Goal: Transaction & Acquisition: Purchase product/service

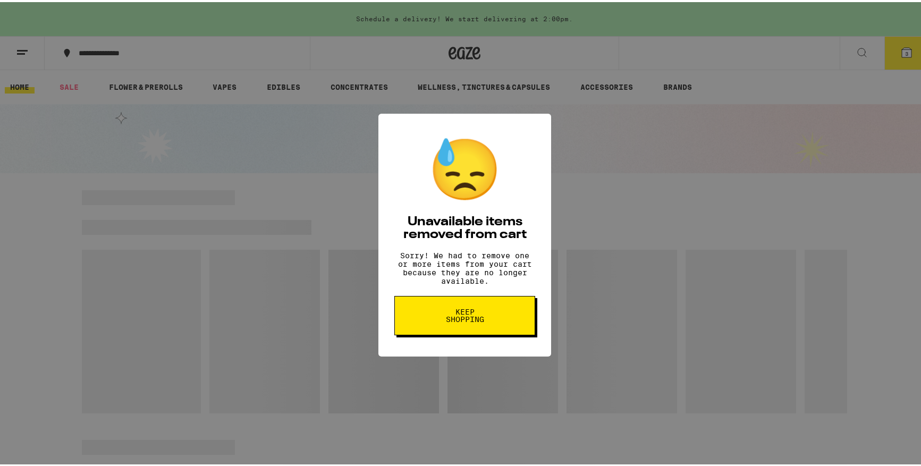
click at [482, 319] on span "Keep Shopping" at bounding box center [464, 313] width 55 height 15
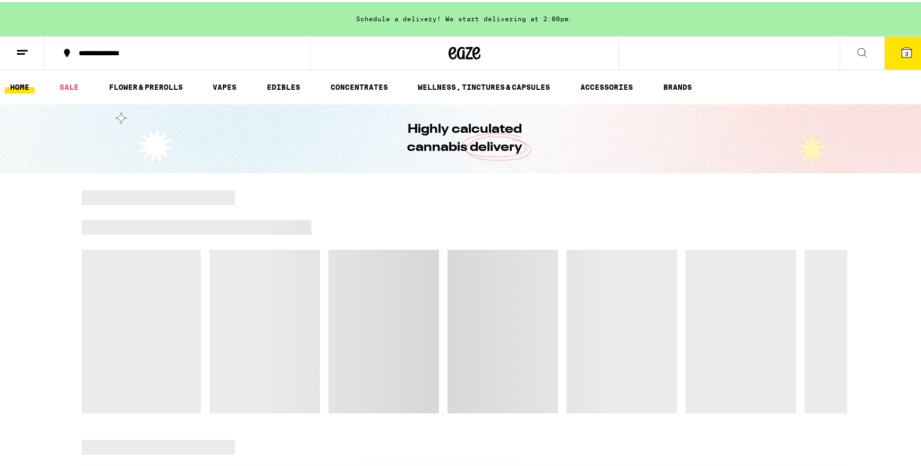
click at [901, 46] on icon at bounding box center [906, 51] width 10 height 10
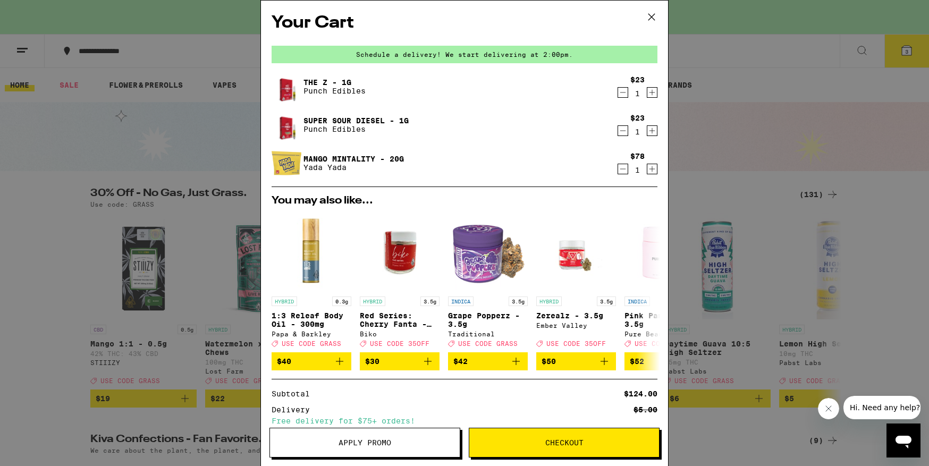
click at [618, 167] on icon "Decrement" at bounding box center [623, 169] width 10 height 13
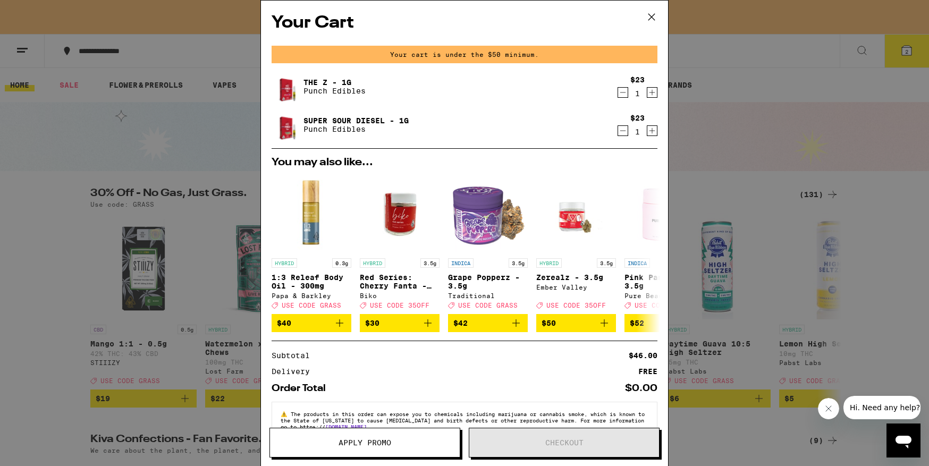
click at [618, 133] on icon "Decrement" at bounding box center [623, 130] width 10 height 13
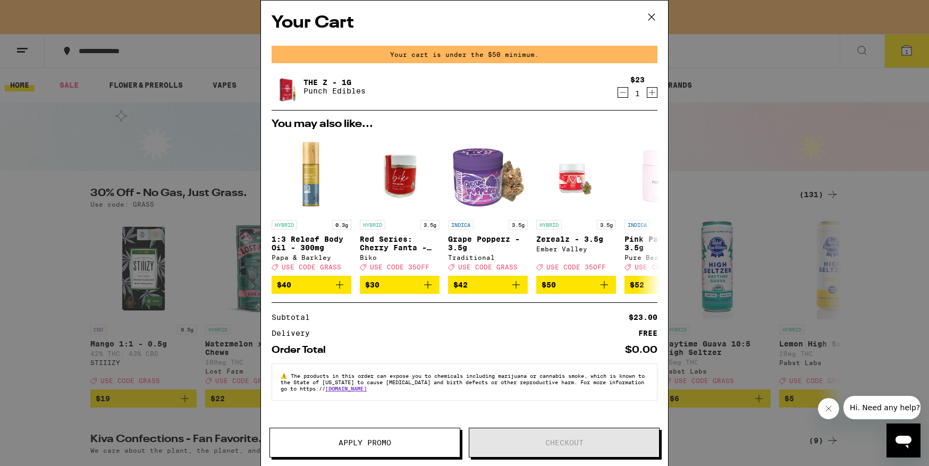
click at [620, 90] on icon "Decrement" at bounding box center [623, 92] width 10 height 13
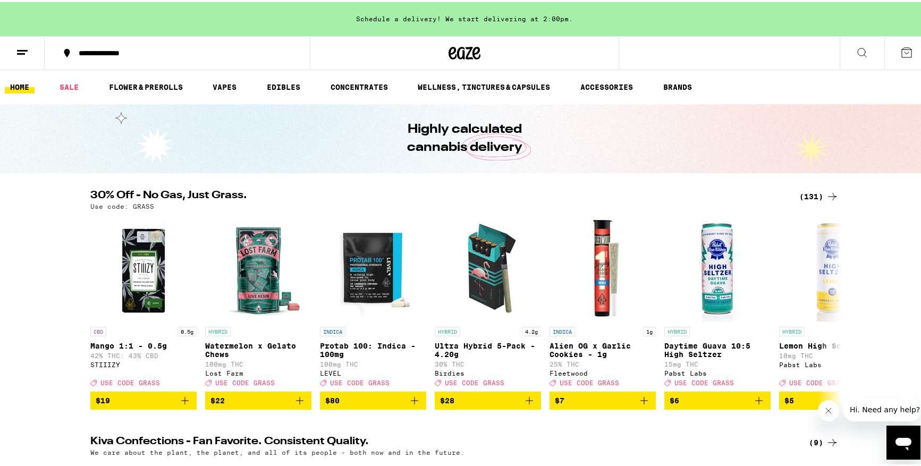
click at [805, 195] on div "(131)" at bounding box center [818, 194] width 39 height 13
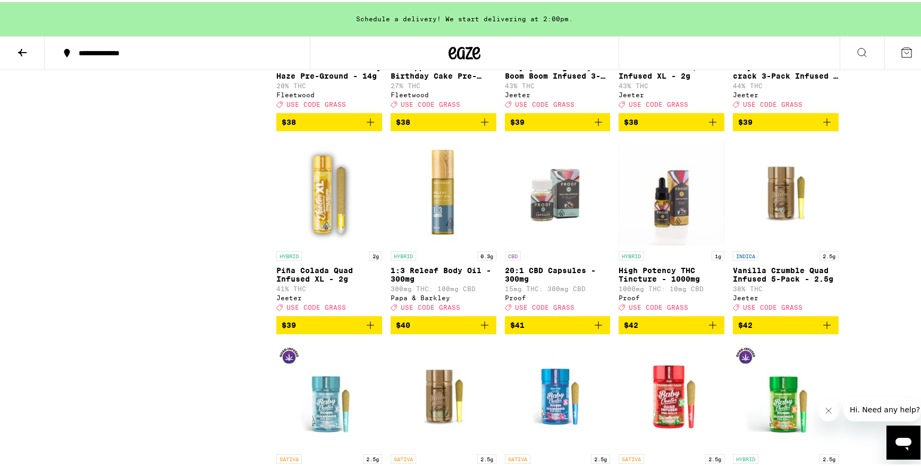
scroll to position [3900, 0]
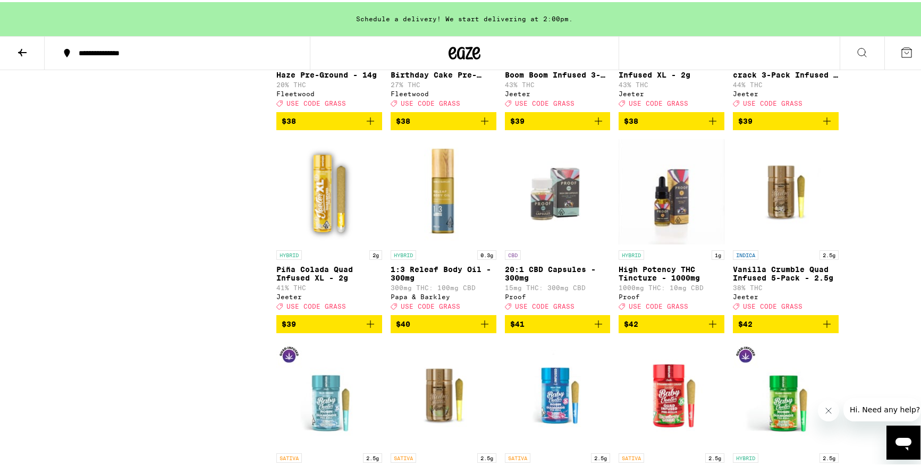
click at [368, 125] on icon "Add to bag" at bounding box center [370, 119] width 13 height 13
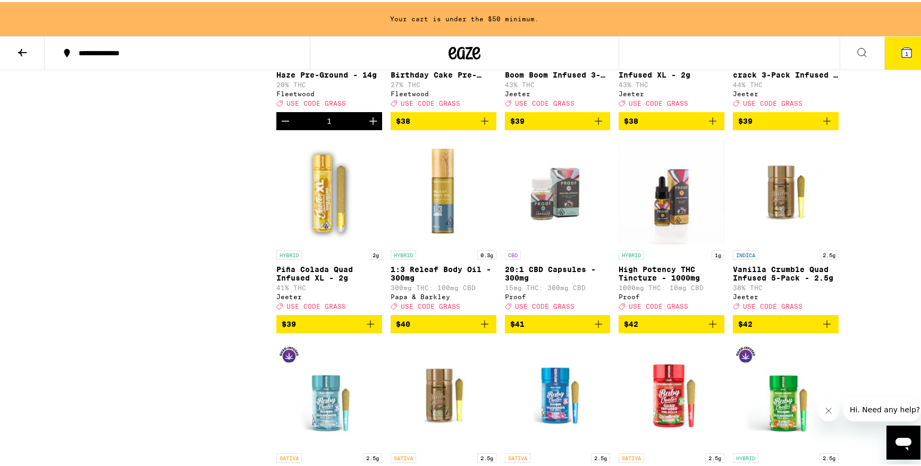
click at [481, 123] on icon "Add to bag" at bounding box center [484, 118] width 7 height 7
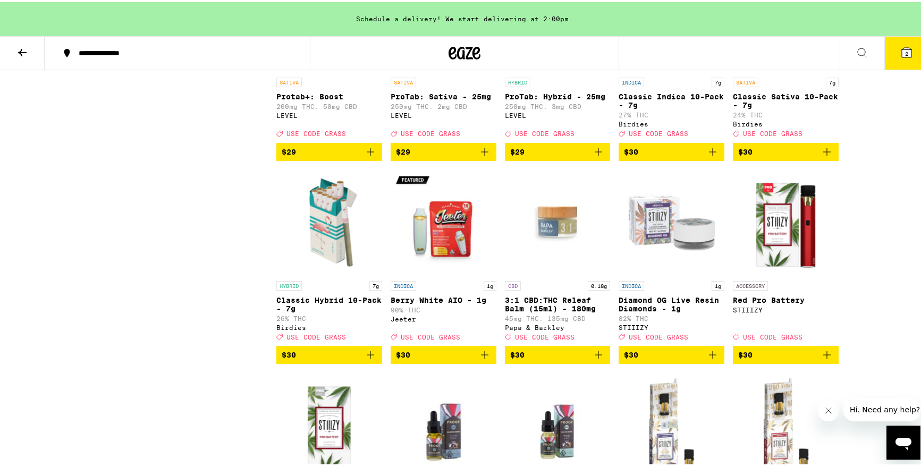
scroll to position [2862, 0]
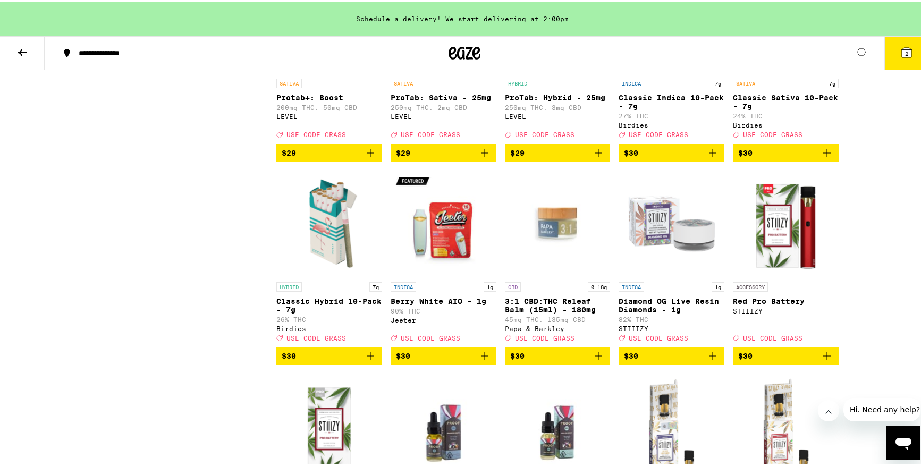
click at [438, 339] on div "INDICA 1g Berry White AIO - 1g 90% THC [PERSON_NAME] Deal Created with Sketch. …" at bounding box center [443, 309] width 106 height 59
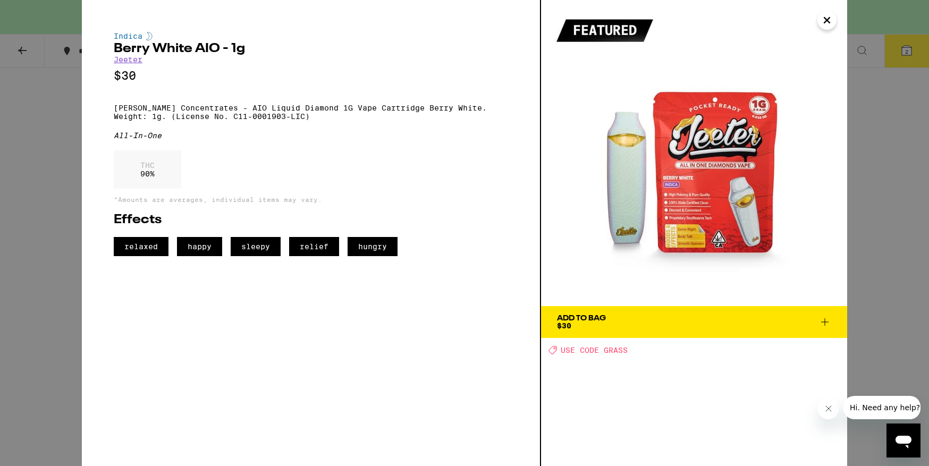
click at [823, 18] on icon "Close" at bounding box center [826, 20] width 13 height 16
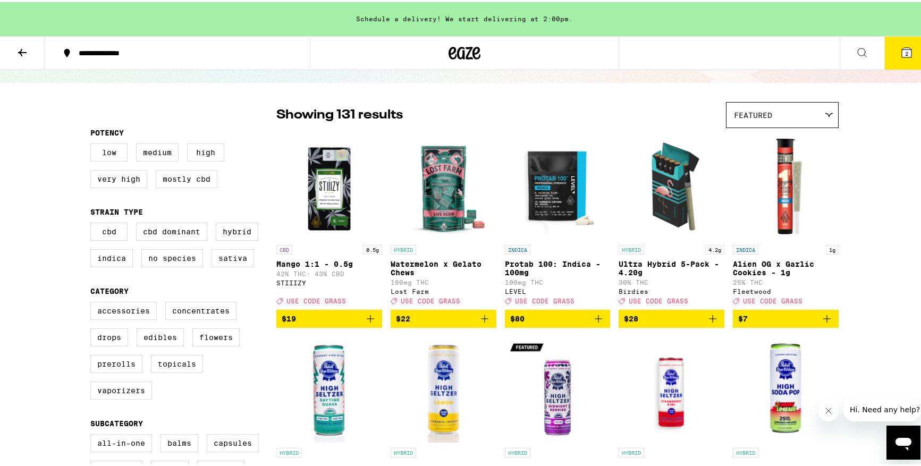
scroll to position [57, 0]
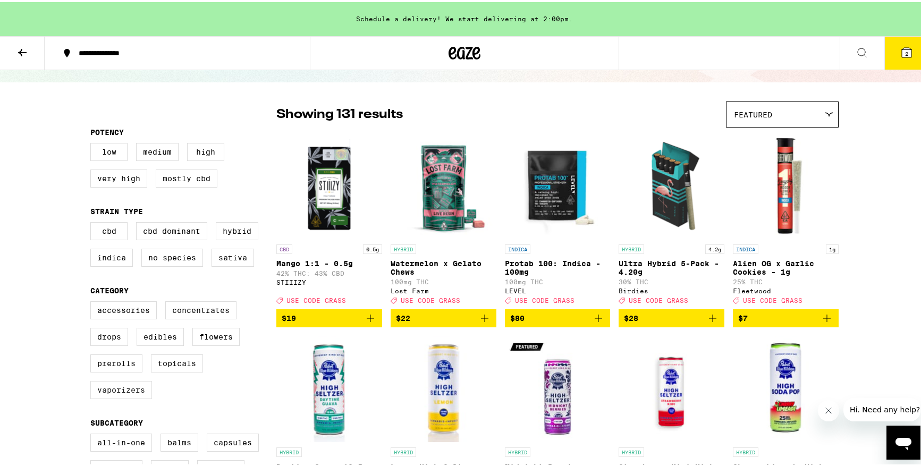
click at [124, 397] on label "Vaporizers" at bounding box center [121, 388] width 62 height 18
click at [93, 301] on input "Vaporizers" at bounding box center [92, 301] width 1 height 1
checkbox input "true"
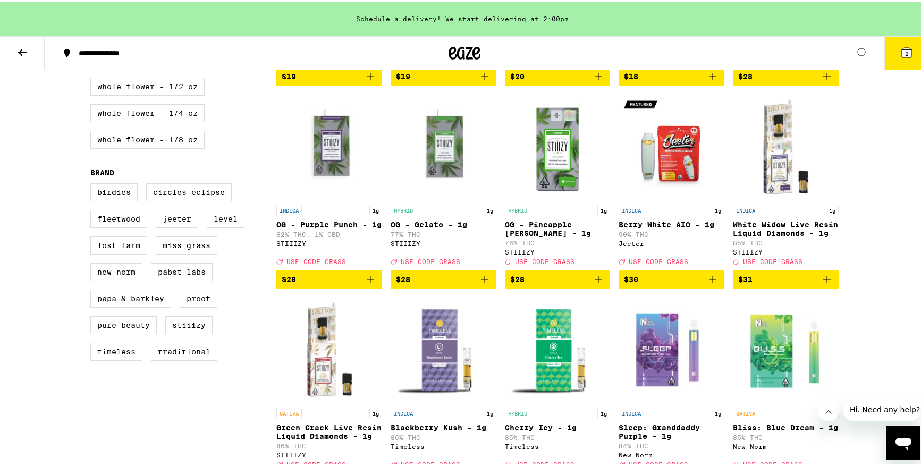
scroll to position [705, 0]
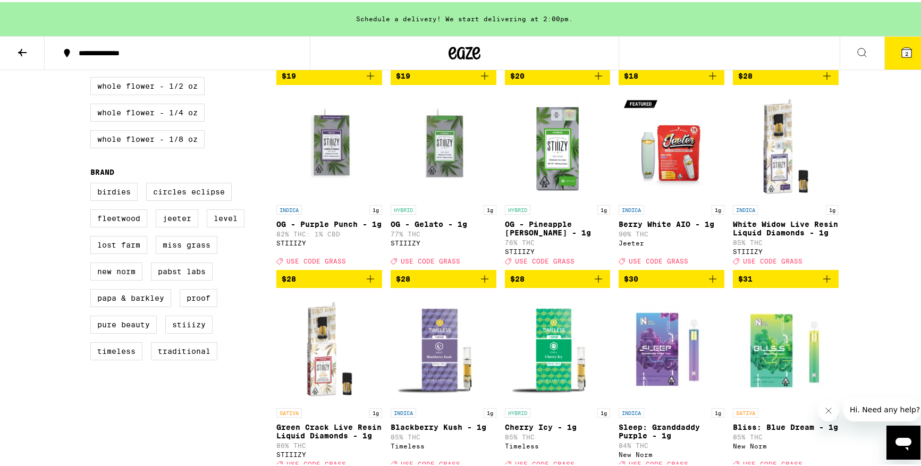
click at [569, 235] on p "OG - Pineapple [PERSON_NAME] - 1g" at bounding box center [558, 226] width 106 height 17
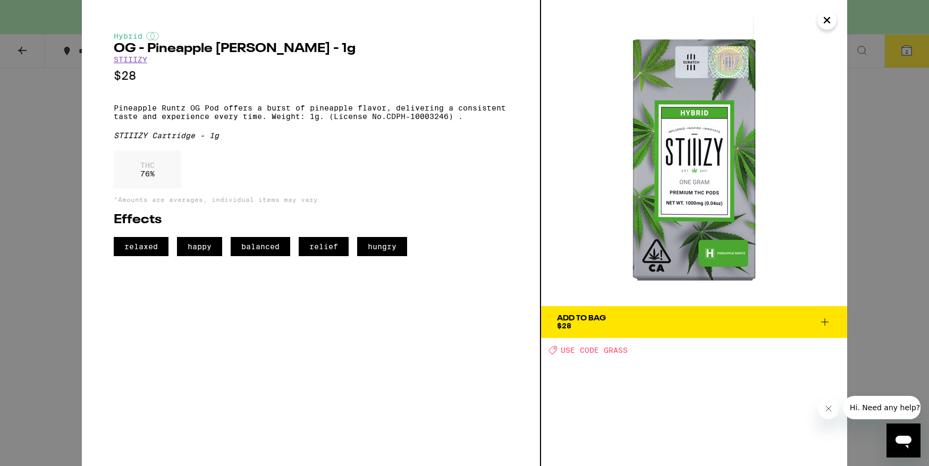
click at [823, 21] on icon "Close" at bounding box center [826, 20] width 13 height 16
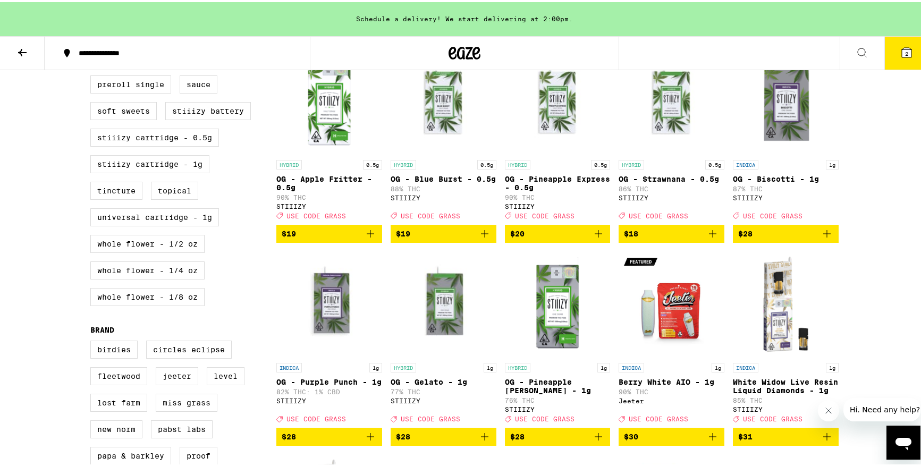
scroll to position [581, 0]
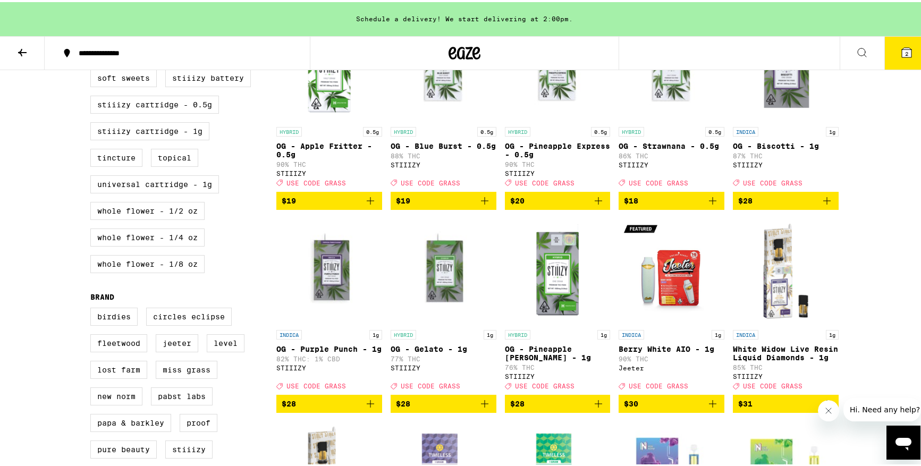
click at [706, 408] on icon "Add to bag" at bounding box center [712, 401] width 13 height 13
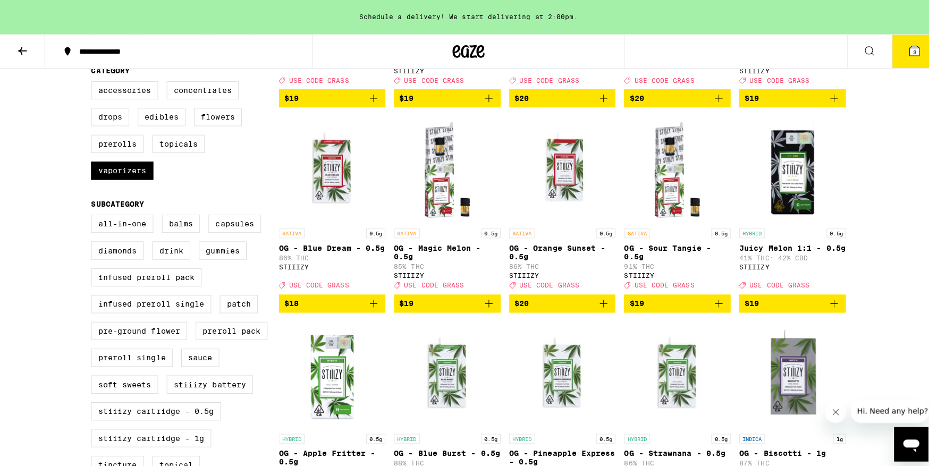
scroll to position [0, 0]
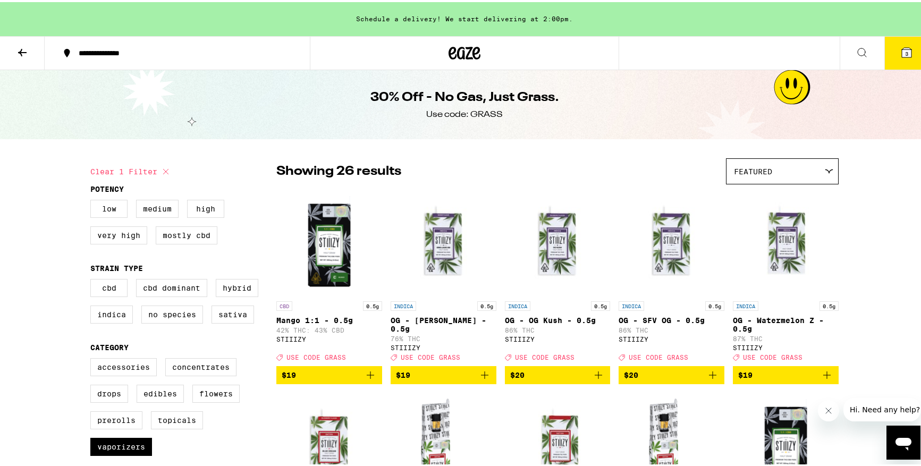
click at [905, 54] on span "3" at bounding box center [906, 51] width 3 height 6
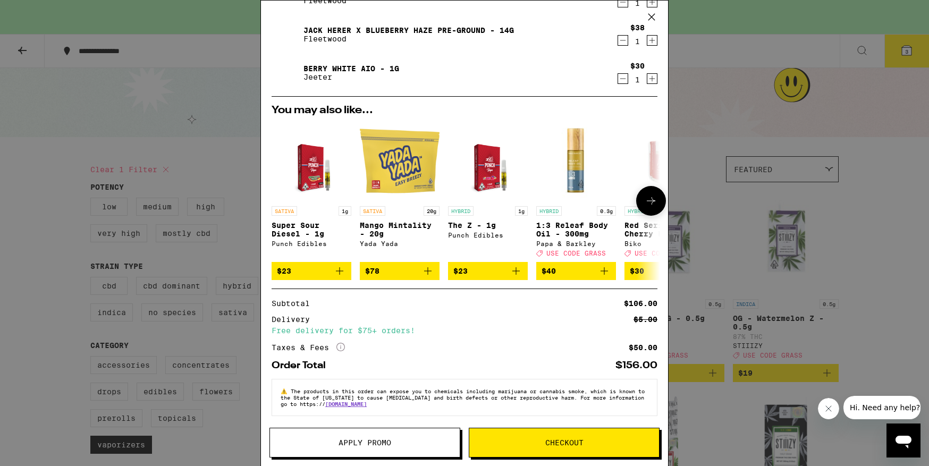
scroll to position [101, 0]
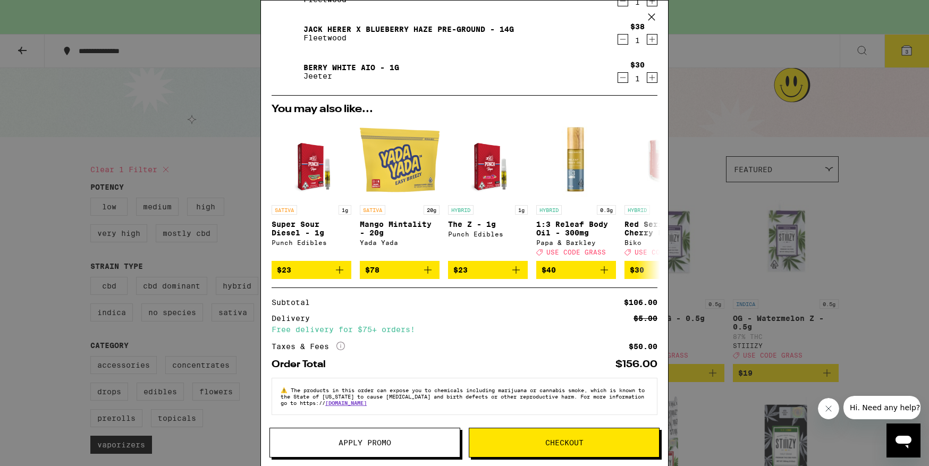
click at [372, 444] on span "Apply Promo" at bounding box center [364, 442] width 53 height 7
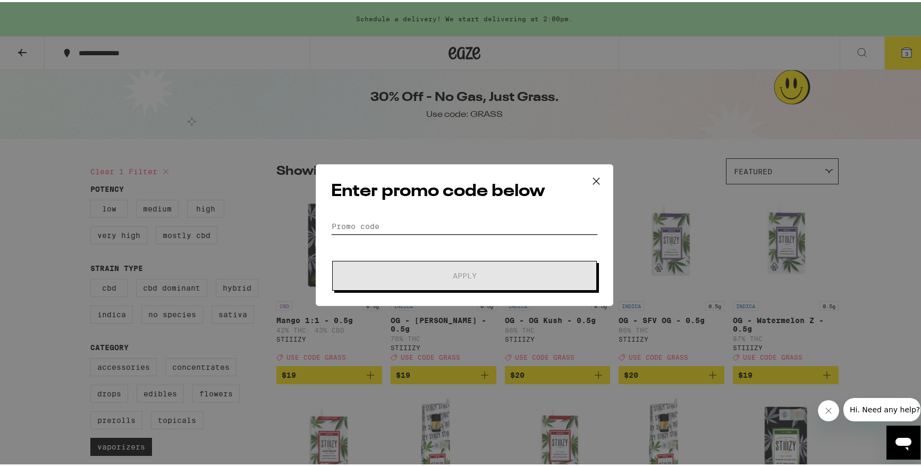
click at [397, 225] on input "Promo Code" at bounding box center [464, 224] width 267 height 16
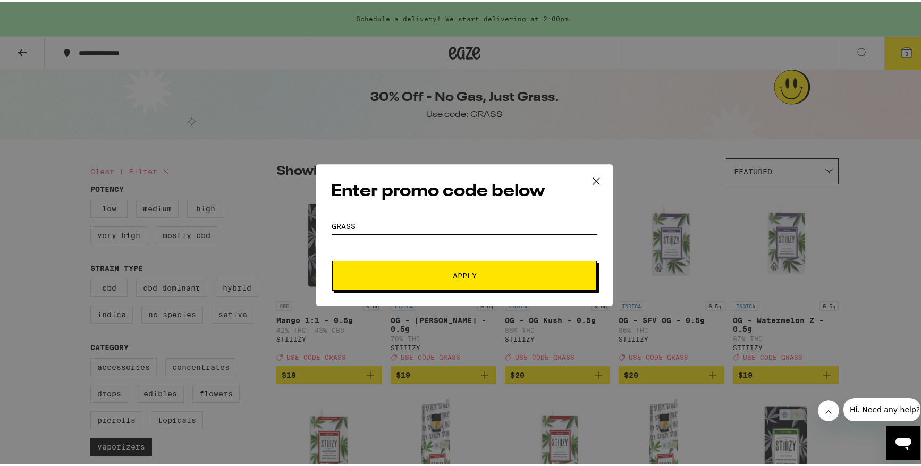
type input "grass"
click at [410, 270] on span "Apply" at bounding box center [464, 273] width 191 height 7
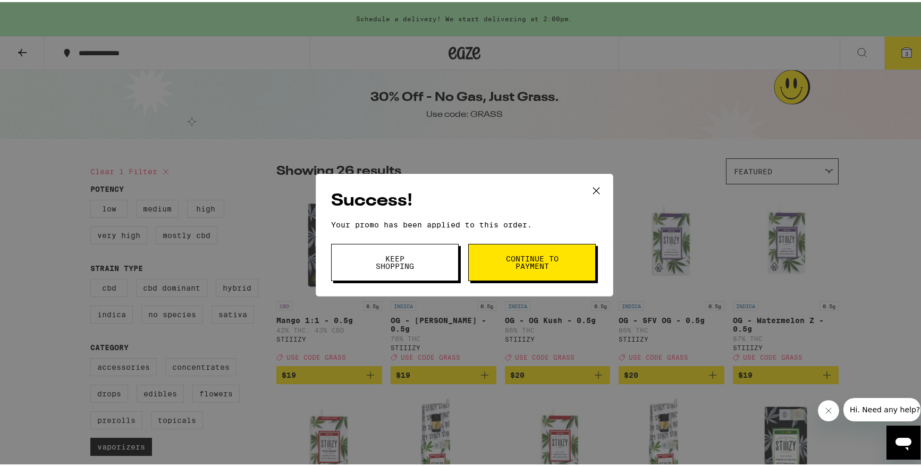
click at [432, 257] on button "Keep Shopping" at bounding box center [394, 260] width 127 height 37
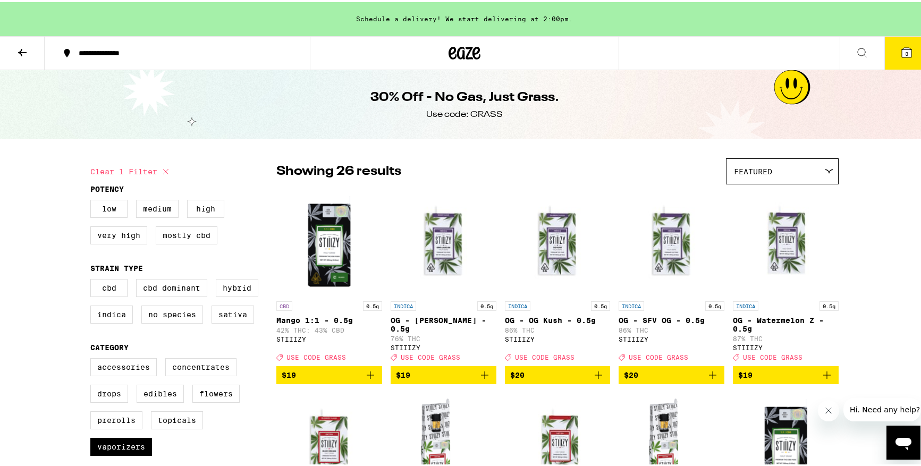
click at [897, 49] on button "3" at bounding box center [906, 51] width 45 height 33
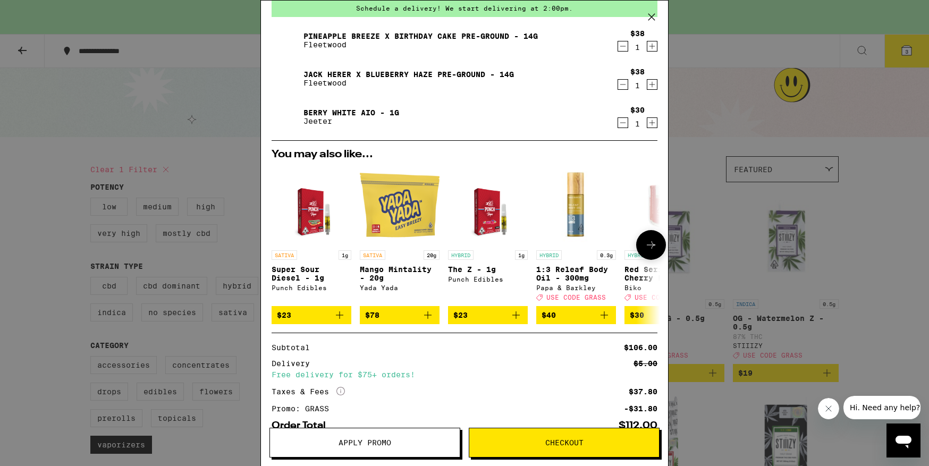
scroll to position [48, 0]
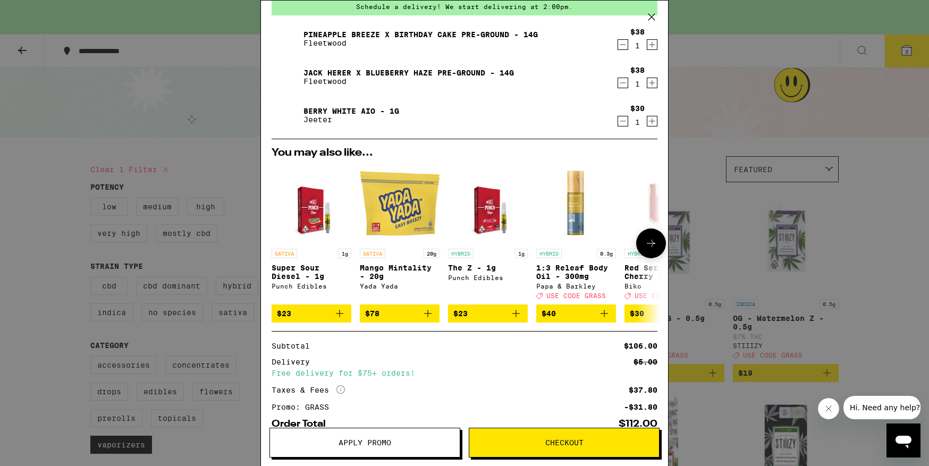
click at [644, 239] on button at bounding box center [651, 243] width 30 height 30
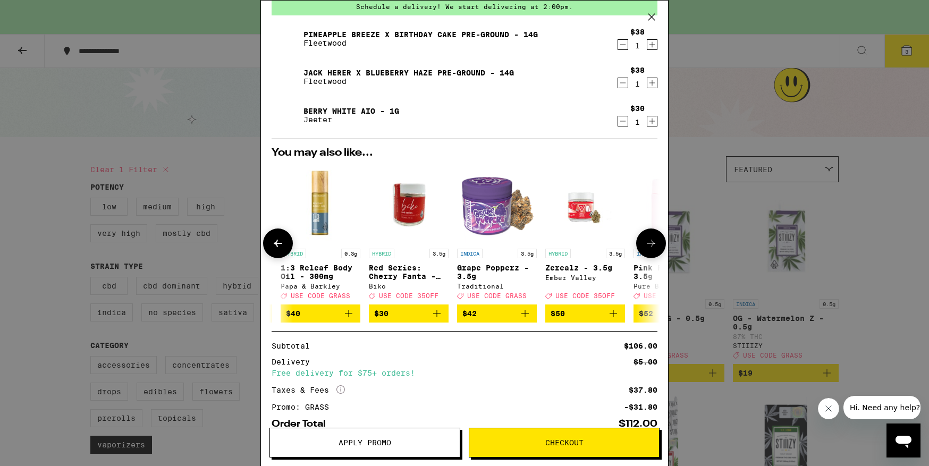
scroll to position [0, 262]
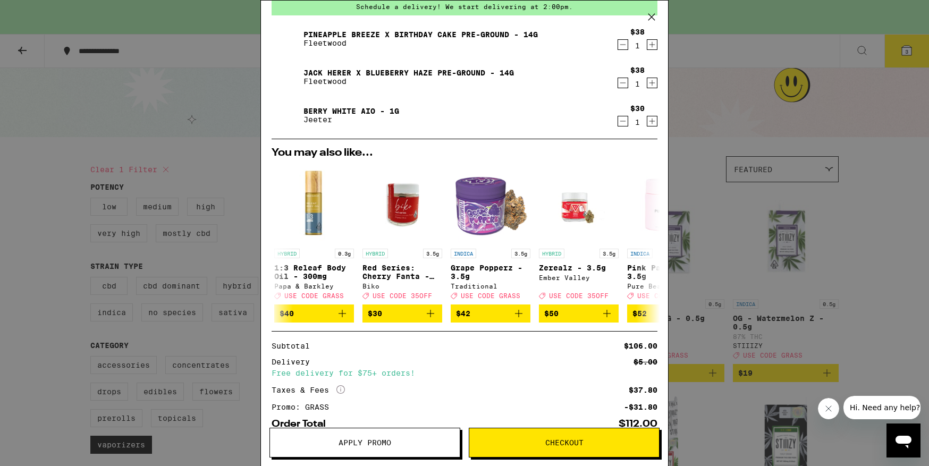
click at [652, 14] on icon at bounding box center [651, 17] width 16 height 16
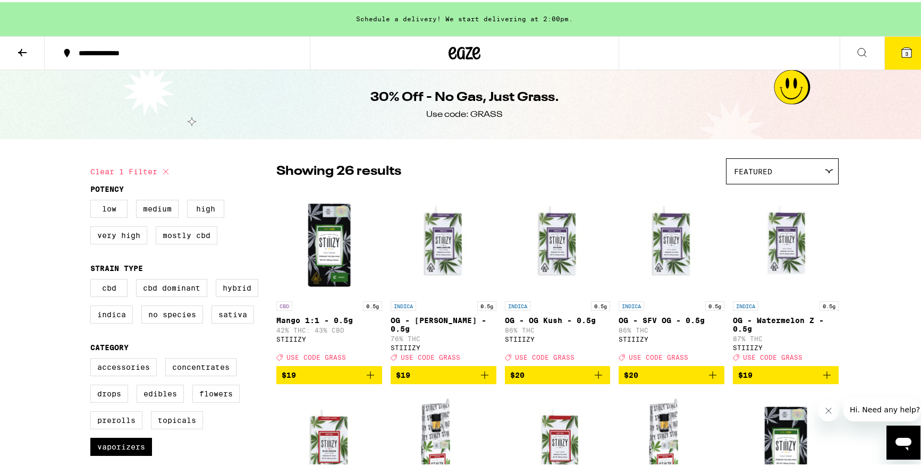
click at [27, 50] on icon at bounding box center [22, 50] width 13 height 13
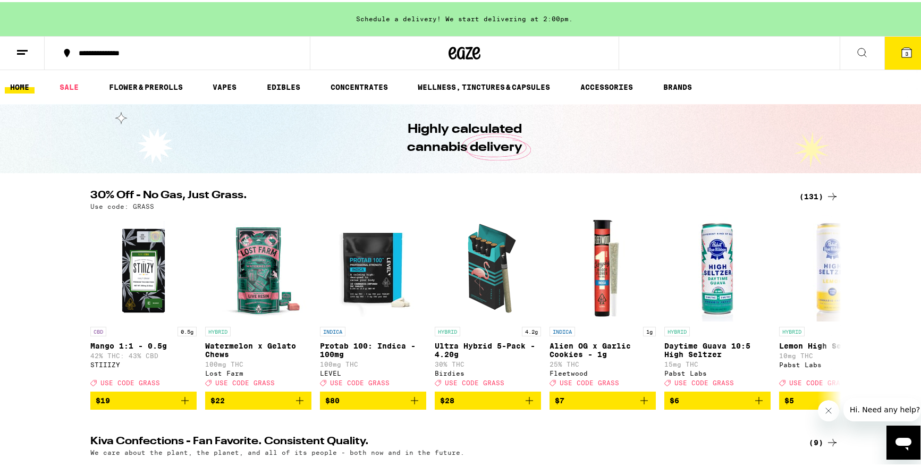
click at [27, 47] on icon at bounding box center [22, 50] width 13 height 13
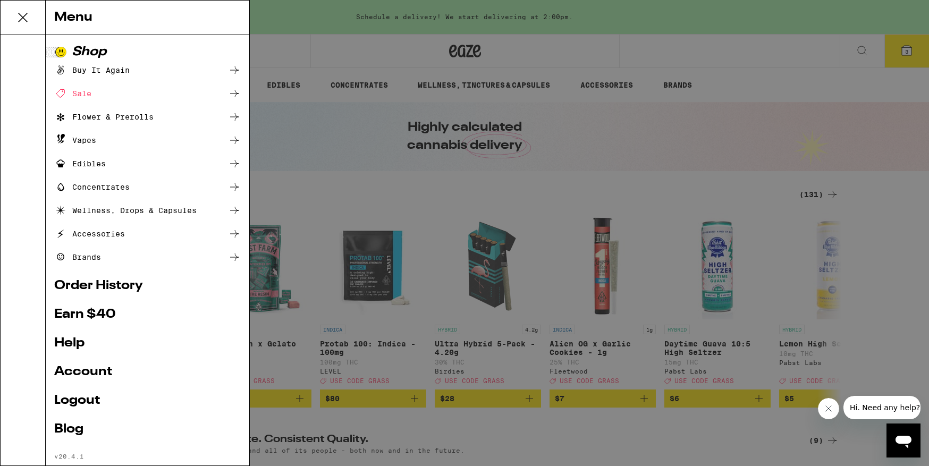
click at [22, 50] on div at bounding box center [23, 250] width 45 height 430
click at [23, 50] on div at bounding box center [23, 250] width 45 height 430
click at [20, 96] on div at bounding box center [23, 250] width 45 height 430
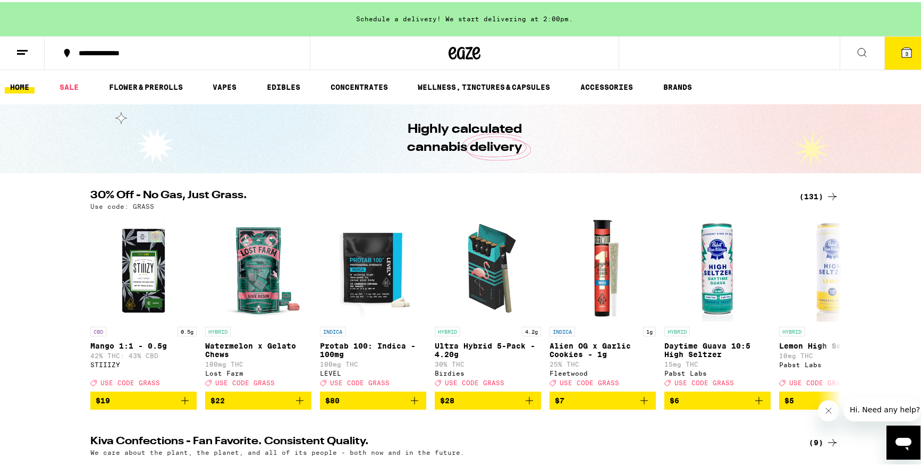
click at [23, 49] on icon at bounding box center [22, 50] width 13 height 13
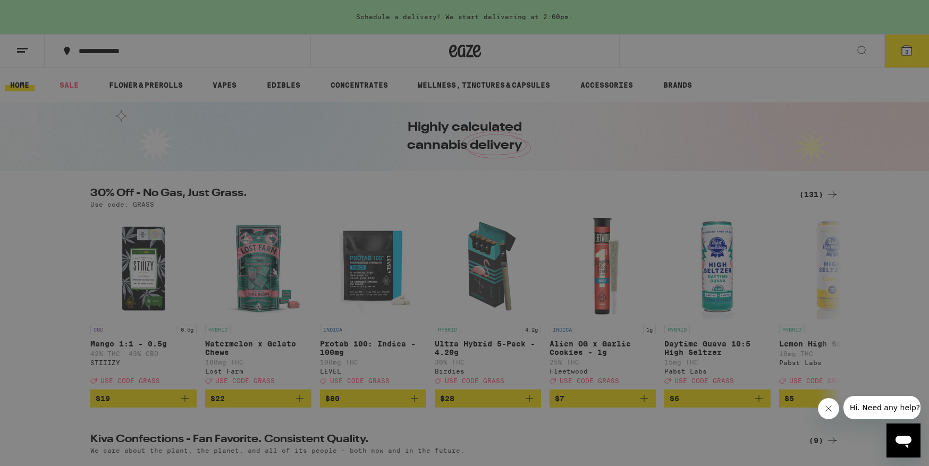
click at [89, 403] on link "Logout" at bounding box center [147, 400] width 186 height 13
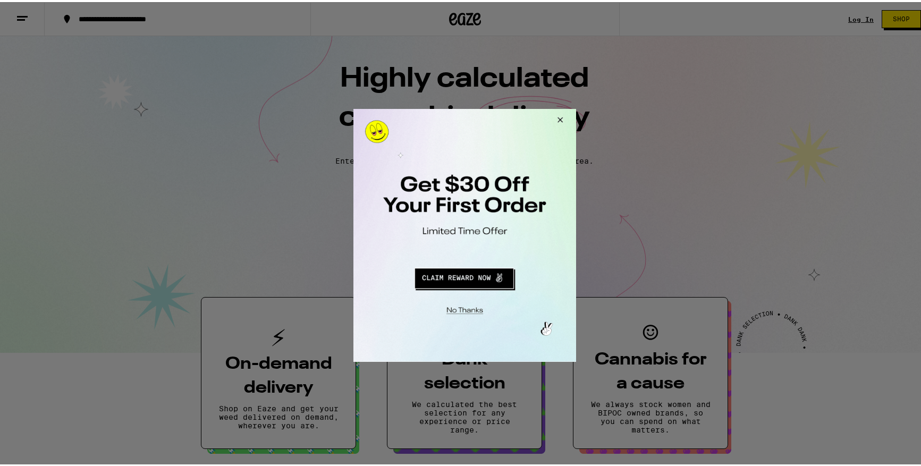
click at [560, 120] on button "Close Modal" at bounding box center [557, 120] width 29 height 25
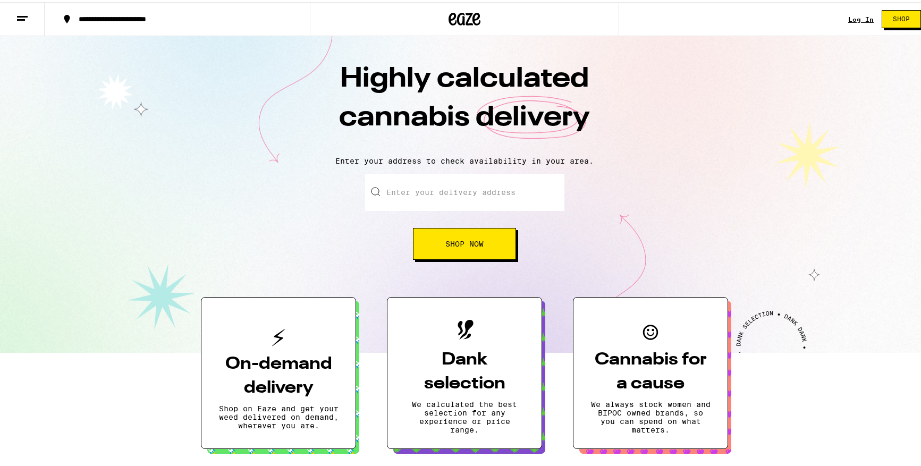
click at [850, 15] on link "Log In" at bounding box center [860, 17] width 25 height 7
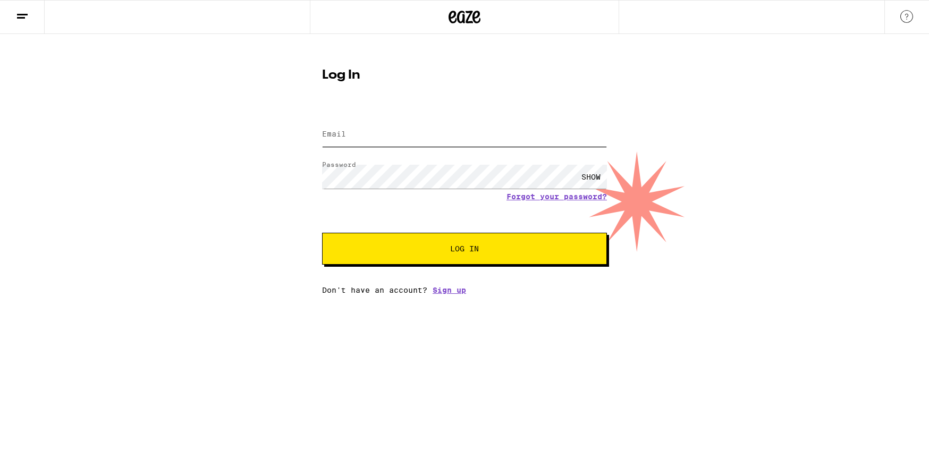
click at [485, 141] on input "Email" at bounding box center [464, 135] width 285 height 24
click at [470, 132] on input "Email" at bounding box center [464, 135] width 285 height 24
type input "musichall@verizon.net"
click at [512, 250] on span "Log In" at bounding box center [464, 248] width 199 height 7
